Goal: Navigation & Orientation: Find specific page/section

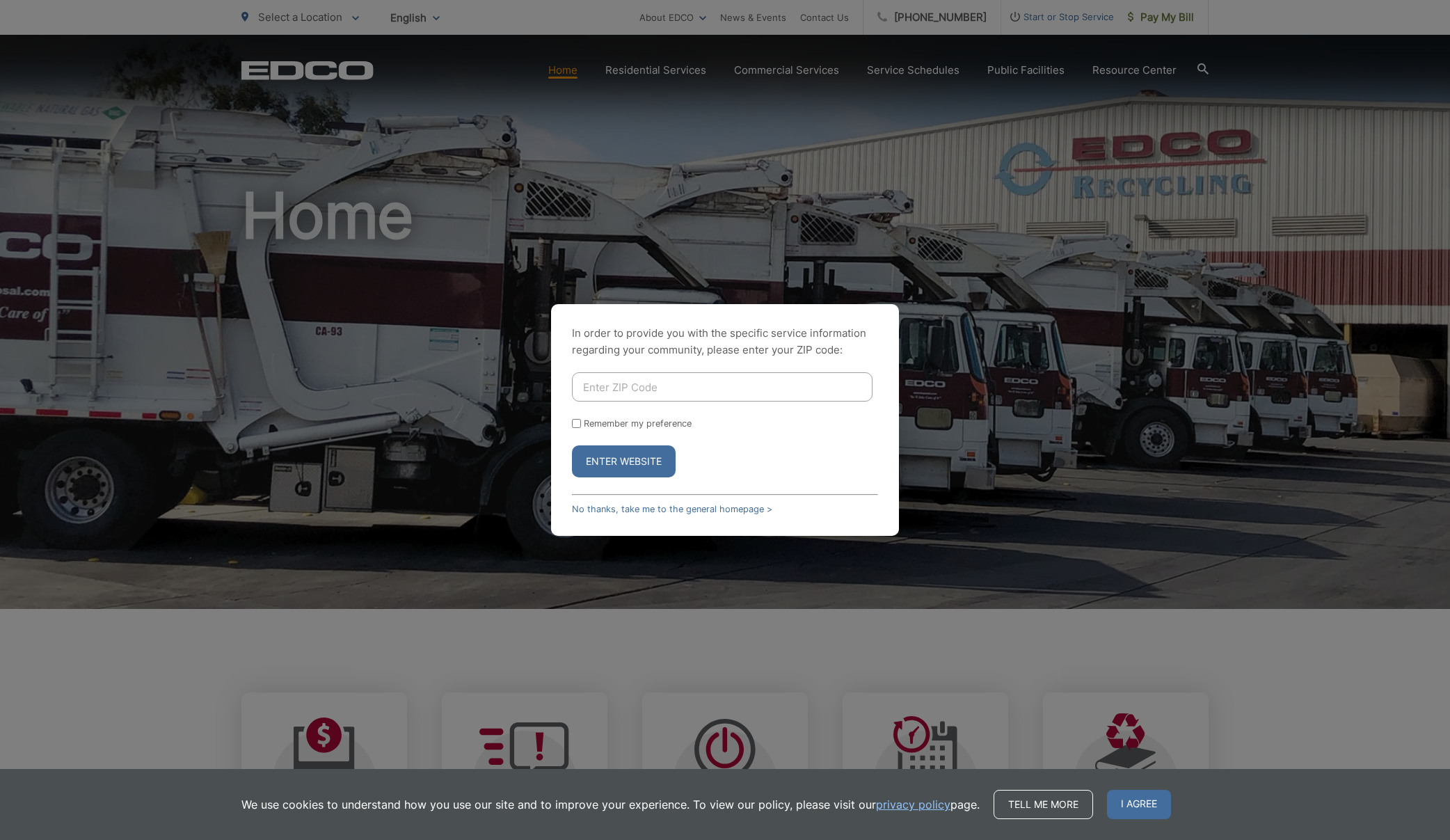
click at [648, 386] on input "Enter ZIP Code" at bounding box center [723, 387] width 301 height 29
type input "90275"
click at [580, 466] on button "Enter Website" at bounding box center [623, 461] width 103 height 32
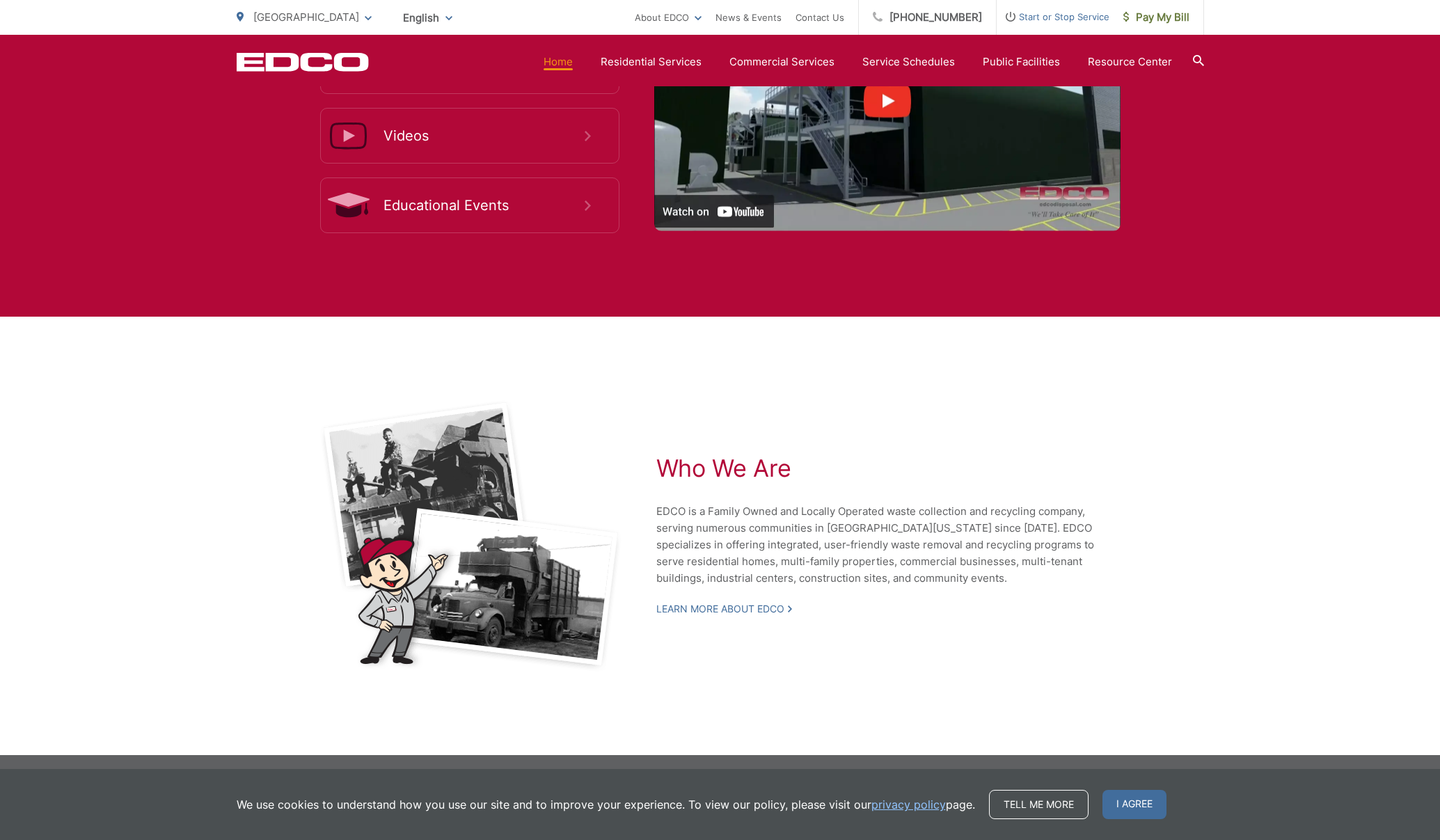
scroll to position [2768, 0]
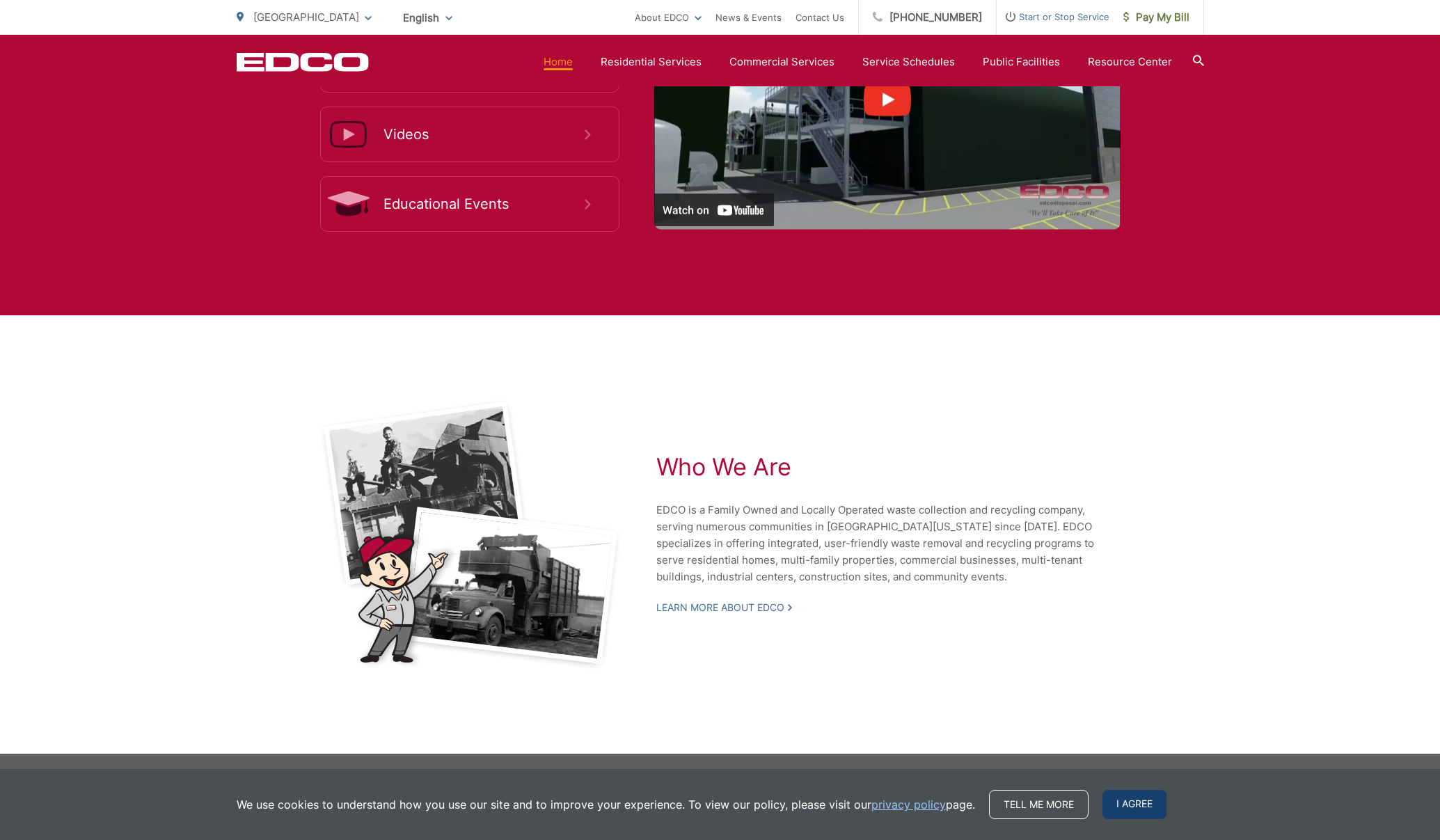
click at [1148, 801] on span "I agree" at bounding box center [1134, 804] width 64 height 29
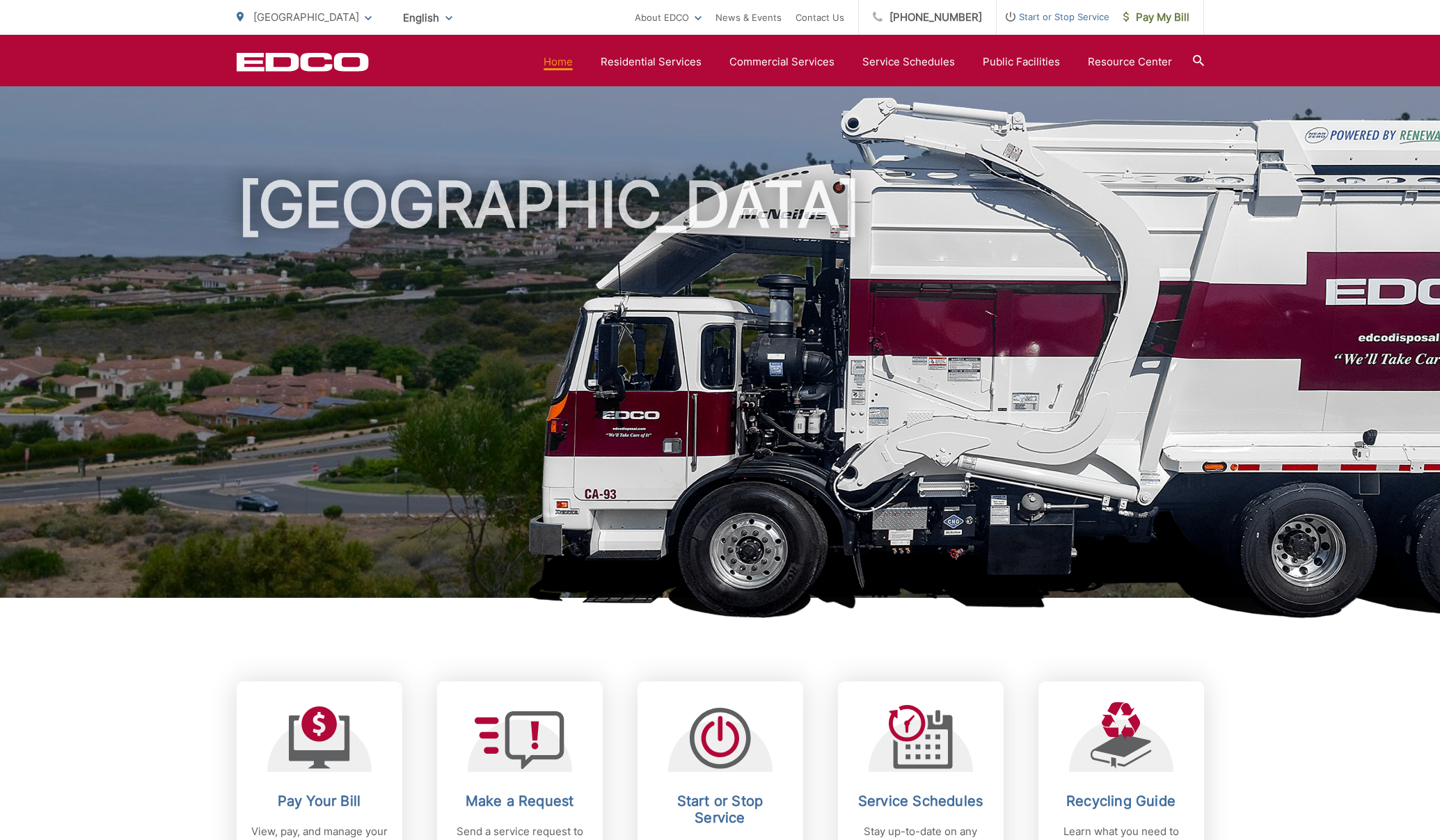
scroll to position [0, 0]
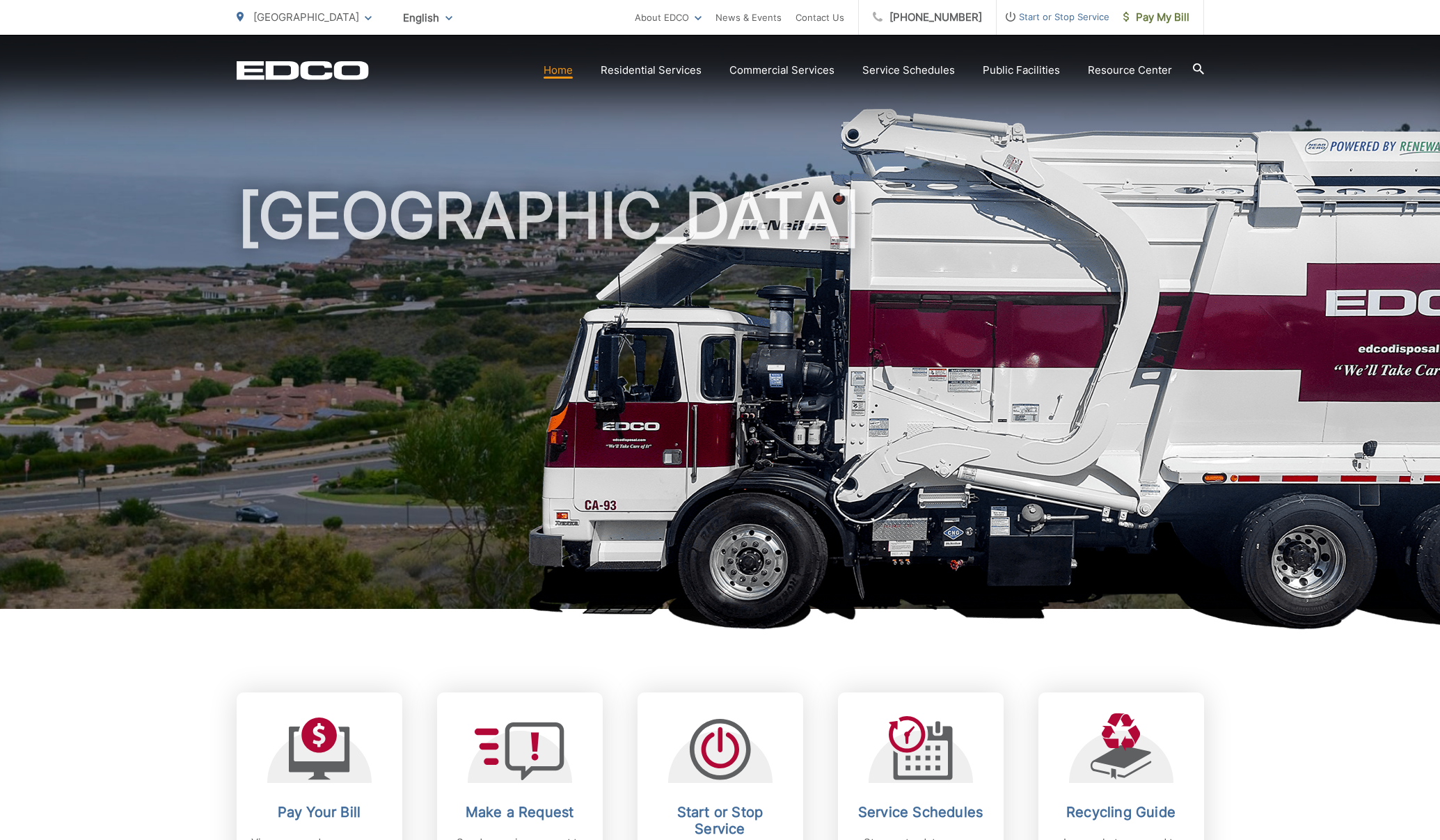
click at [1278, 393] on img at bounding box center [1128, 368] width 1205 height 522
